Goal: Task Accomplishment & Management: Use online tool/utility

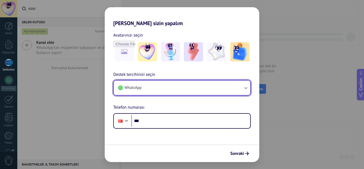
click at [182, 86] on button "WhatsApp" at bounding box center [182, 88] width 137 height 14
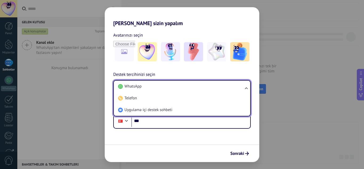
click at [182, 86] on li "WhatsApp" at bounding box center [181, 87] width 130 height 12
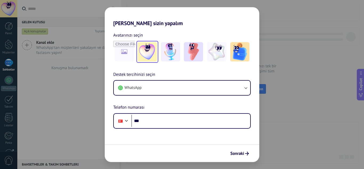
click at [149, 54] on img at bounding box center [147, 51] width 19 height 19
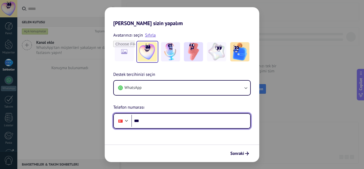
click at [144, 123] on input "***" at bounding box center [190, 121] width 119 height 12
type input "**********"
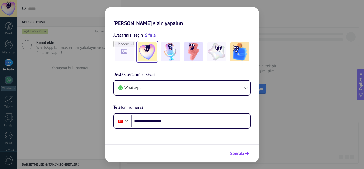
click at [249, 155] on icon "submit" at bounding box center [247, 153] width 4 height 4
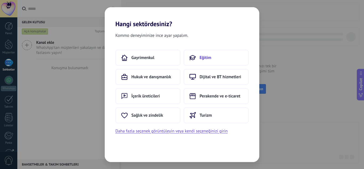
click at [209, 54] on button "Eğitim" at bounding box center [216, 58] width 65 height 16
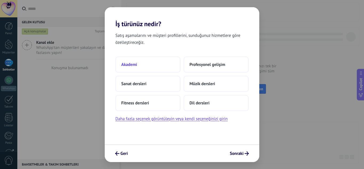
click at [171, 72] on button "Akademi" at bounding box center [147, 65] width 65 height 16
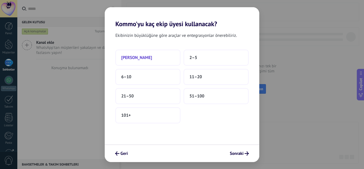
click at [159, 59] on button "[PERSON_NAME]" at bounding box center [147, 58] width 65 height 16
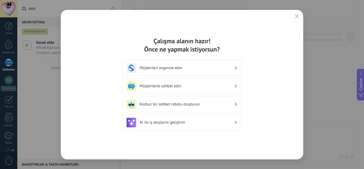
click at [150, 119] on div "AI ile iş akışlarını geliştirin" at bounding box center [182, 123] width 111 height 10
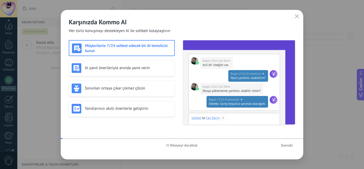
scroll to position [53, 0]
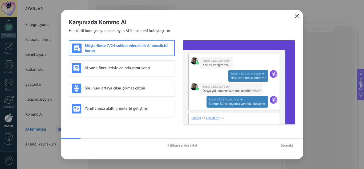
click at [297, 17] on icon "button" at bounding box center [297, 16] width 4 height 4
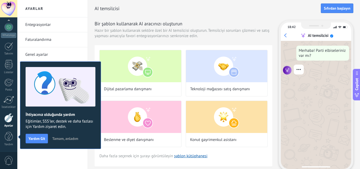
click at [66, 141] on button "Tamam, anladım" at bounding box center [65, 138] width 31 height 8
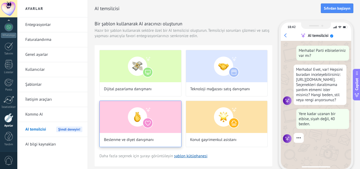
scroll to position [16, 0]
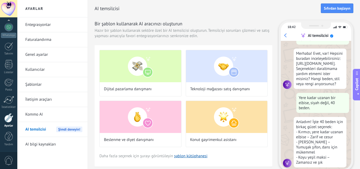
click at [40, 67] on link "Kullanıcılar" at bounding box center [53, 69] width 57 height 15
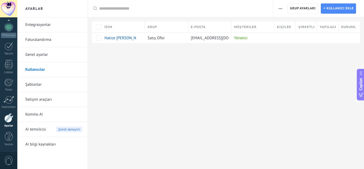
click at [47, 129] on div "AI temsilcisi Şimdi deneyin!" at bounding box center [53, 129] width 57 height 15
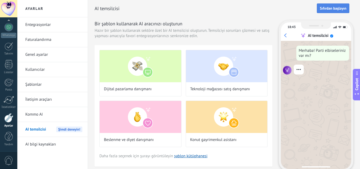
click at [341, 5] on button "Sıfırdan başlayın" at bounding box center [333, 8] width 33 height 10
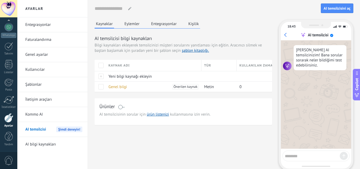
click at [359, 86] on span "Copilot" at bounding box center [356, 84] width 5 height 12
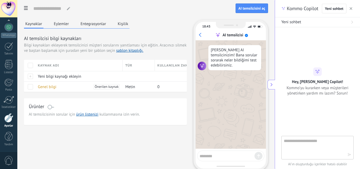
click at [352, 9] on icon "button" at bounding box center [351, 8] width 3 height 3
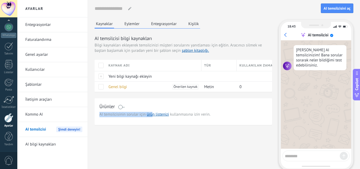
drag, startPoint x: 115, startPoint y: 107, endPoint x: 153, endPoint y: 111, distance: 38.9
click at [153, 111] on div "Ürünler AI temsilcisinin sorular için ürün listenizi kullanmasına izin verin." at bounding box center [184, 111] width 178 height 27
click at [156, 114] on link "ürün listenizi" at bounding box center [158, 114] width 22 height 5
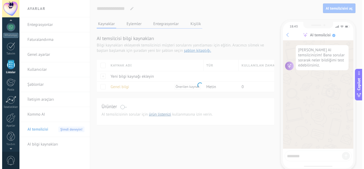
scroll to position [33, 0]
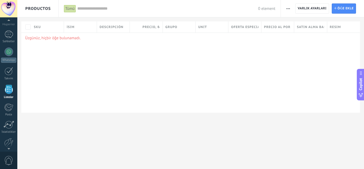
scroll to position [33, 0]
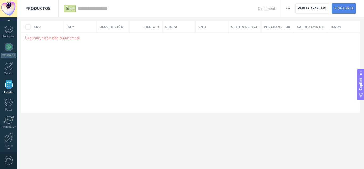
click at [335, 6] on link "Ekle Öğe ekle" at bounding box center [344, 8] width 24 height 10
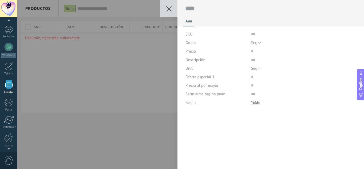
scroll to position [5, 0]
click at [256, 41] on span "Seç" at bounding box center [254, 42] width 6 height 5
click at [169, 8] on use at bounding box center [168, 8] width 5 height 5
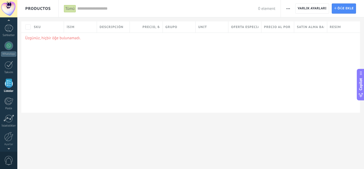
scroll to position [33, 0]
drag, startPoint x: 12, startPoint y: 13, endPoint x: 66, endPoint y: 10, distance: 54.7
click at [66, 10] on body ".abecls-1,.abecls-2{fill-rule:evenodd}.abecls-2{fill:#fff} .abhcls-1{fill:none}…" at bounding box center [182, 84] width 364 height 169
click at [66, 10] on div "Tümü" at bounding box center [70, 9] width 12 height 8
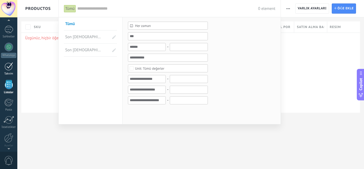
click at [5, 67] on div at bounding box center [9, 66] width 9 height 8
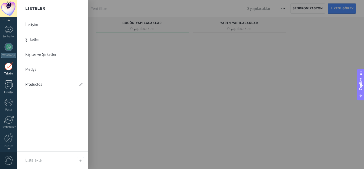
click at [6, 89] on div at bounding box center [9, 84] width 8 height 9
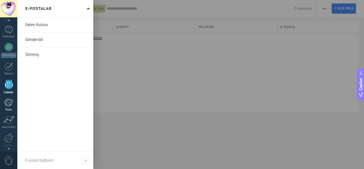
click at [5, 101] on div at bounding box center [8, 102] width 9 height 8
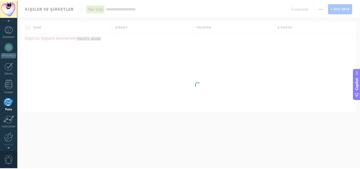
scroll to position [52, 0]
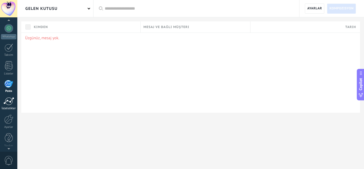
click at [8, 105] on div at bounding box center [8, 101] width 11 height 8
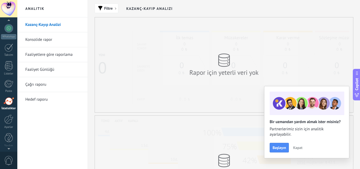
scroll to position [53, 0]
click at [280, 151] on button "Başlayın" at bounding box center [279, 148] width 19 height 10
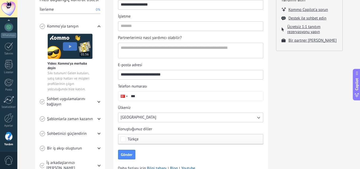
scroll to position [109, 0]
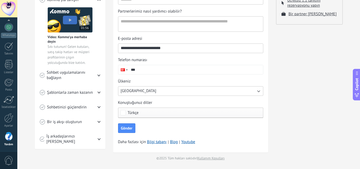
click at [90, 94] on span "Şablonlarla zaman kazanın" at bounding box center [70, 92] width 46 height 5
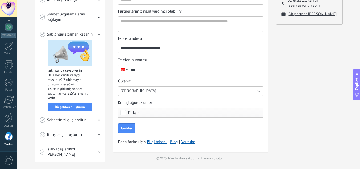
click at [81, 132] on span "Bir iş akışı oluşturun" at bounding box center [64, 134] width 35 height 5
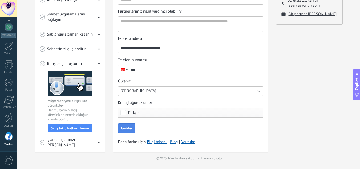
click at [135, 130] on button "Gönder" at bounding box center [126, 128] width 17 height 10
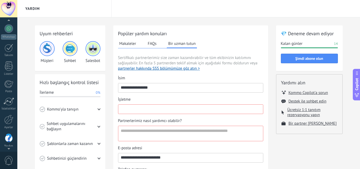
scroll to position [53, 0]
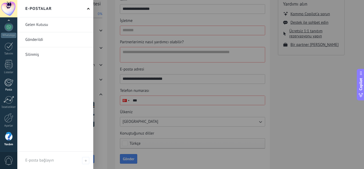
click at [0, 89] on link "Posta" at bounding box center [8, 84] width 17 height 13
